Goal: Entertainment & Leisure: Consume media (video, audio)

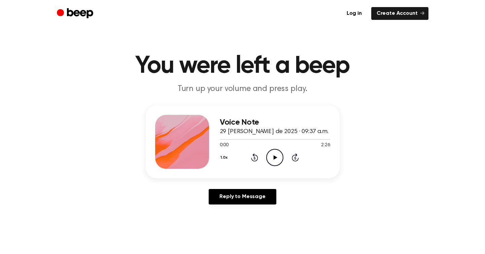
click at [273, 157] on icon "Play Audio" at bounding box center [274, 157] width 17 height 17
click at [293, 157] on icon "Skip 5 seconds" at bounding box center [295, 157] width 7 height 9
click at [256, 156] on icon "Rewind 5 seconds" at bounding box center [254, 157] width 7 height 9
click at [274, 156] on icon at bounding box center [274, 157] width 3 height 4
click at [273, 158] on icon "Play Audio" at bounding box center [274, 157] width 17 height 17
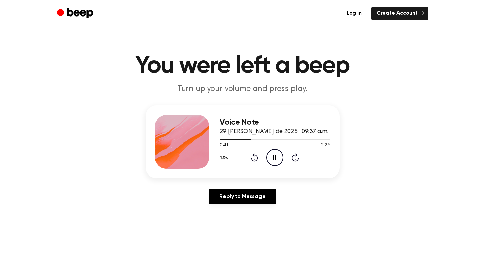
click at [255, 157] on icon at bounding box center [255, 158] width 2 height 3
click at [254, 156] on icon "Rewind 5 seconds" at bounding box center [254, 157] width 7 height 9
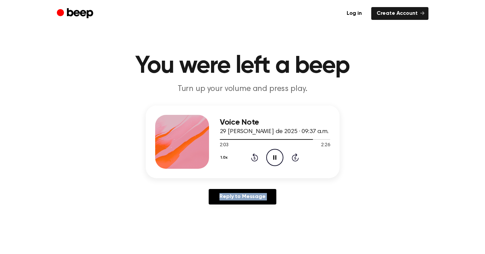
click at [254, 156] on icon "Rewind 5 seconds" at bounding box center [254, 157] width 7 height 9
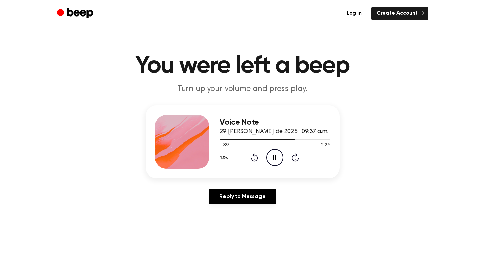
drag, startPoint x: 295, startPoint y: 138, endPoint x: 218, endPoint y: 139, distance: 76.4
click at [218, 139] on div "Voice Note 29 [PERSON_NAME] de 2025 · 09:37 a.m. 1:39 2:26 Your browser does no…" at bounding box center [243, 141] width 194 height 73
click at [220, 140] on div at bounding box center [275, 138] width 110 height 5
